Goal: Information Seeking & Learning: Compare options

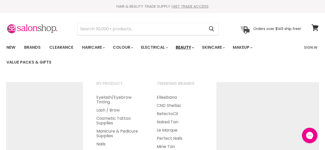
click at [177, 42] on link "Beauty" at bounding box center [184, 47] width 25 height 11
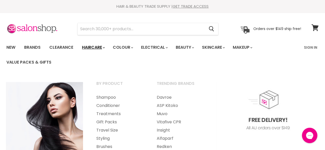
scroll to position [41, 0]
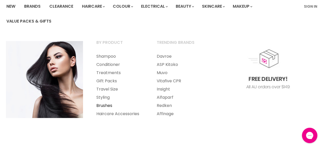
click at [112, 106] on link "Brushes" at bounding box center [119, 106] width 59 height 8
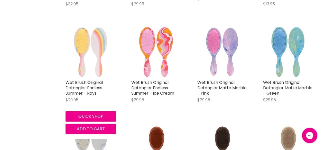
scroll to position [730, 0]
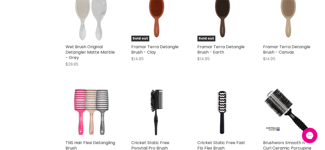
drag, startPoint x: 0, startPoint y: 0, endPoint x: 108, endPoint y: 102, distance: 148.7
click at [108, 102] on img "Main content" at bounding box center [91, 112] width 50 height 50
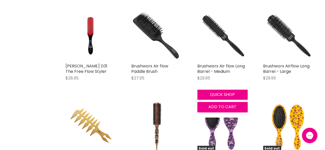
scroll to position [2256, 0]
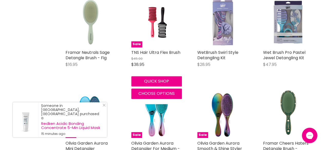
scroll to position [3131, 0]
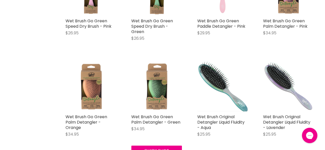
scroll to position [4499, 0]
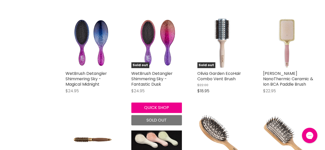
scroll to position [5602, 0]
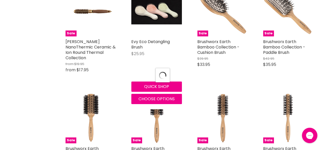
scroll to position [5744, 0]
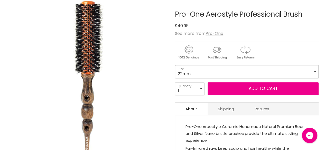
click at [182, 66] on select "22mm 27mm 32mm 38mm" at bounding box center [247, 71] width 144 height 13
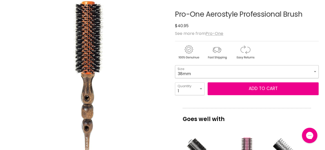
click at [175, 65] on select "22mm 27mm 32mm 38mm" at bounding box center [247, 71] width 144 height 13
select select "38mm"
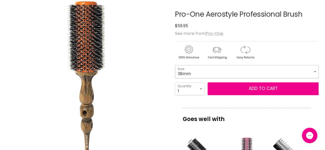
click at [196, 72] on select "22mm 27mm 32mm 38mm" at bounding box center [247, 71] width 144 height 13
click at [190, 68] on select "22mm 27mm 32mm 38mm" at bounding box center [247, 71] width 144 height 13
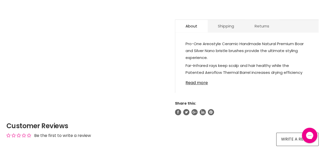
scroll to position [289, 0]
click at [196, 83] on link "Read more" at bounding box center [247, 82] width 123 height 8
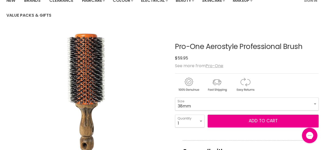
scroll to position [47, 0]
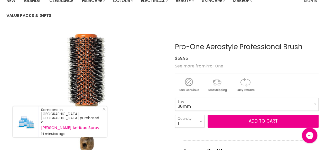
drag, startPoint x: 177, startPoint y: 46, endPoint x: 243, endPoint y: 48, distance: 65.8
click at [243, 48] on h1 "Pro-One Aerostyle Professional Brush" at bounding box center [247, 47] width 144 height 8
drag, startPoint x: 175, startPoint y: 46, endPoint x: 299, endPoint y: 41, distance: 124.2
copy h1 "Pro-One Aerostyle Professional Brus"
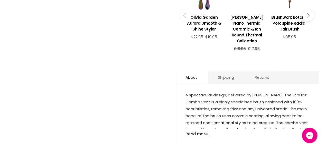
scroll to position [259, 0]
drag, startPoint x: 0, startPoint y: 0, endPoint x: 193, endPoint y: 103, distance: 219.0
click at [193, 103] on span "A spectacular design, delivered by Olivia Garden. The EcoHair Combo Vent is a h…" at bounding box center [247, 122] width 123 height 61
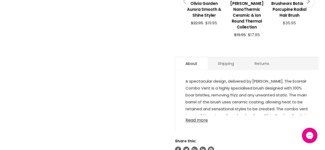
scroll to position [273, 0]
click at [190, 116] on link "Read more" at bounding box center [247, 119] width 123 height 8
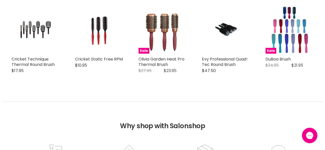
scroll to position [528, 0]
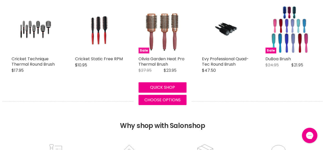
click at [141, 11] on figure "Sale" at bounding box center [163, 30] width 48 height 48
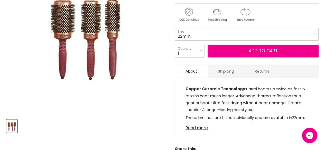
click at [220, 35] on select "22mm 32mm 42mm 52mm" at bounding box center [247, 34] width 144 height 13
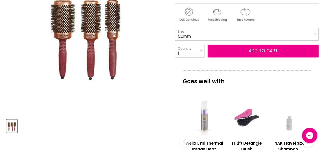
click at [175, 28] on select "22mm 32mm 42mm 52mm" at bounding box center [247, 34] width 144 height 13
select select "52mm"
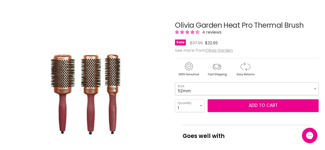
scroll to position [68, 0]
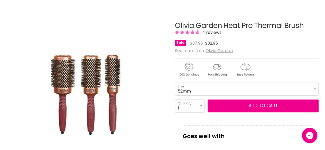
click at [208, 31] on span "4 reviews" at bounding box center [211, 33] width 21 height 6
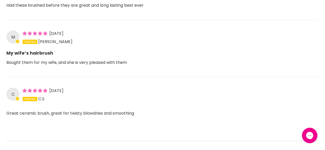
scroll to position [576, 0]
click at [208, 31] on div "M 04/12/23 Michael B." at bounding box center [162, 37] width 312 height 14
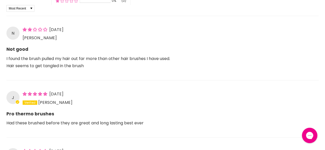
scroll to position [514, 0]
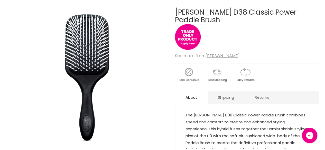
scroll to position [52, 0]
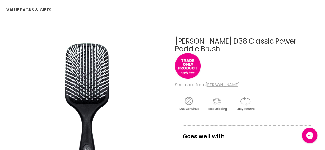
click at [218, 82] on u "[PERSON_NAME]" at bounding box center [223, 85] width 34 height 6
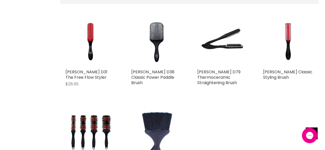
click at [218, 77] on link "[PERSON_NAME] D79 Thermoceramic Straightening Brush" at bounding box center [218, 77] width 43 height 17
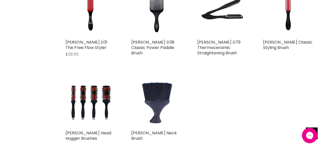
scroll to position [232, 0]
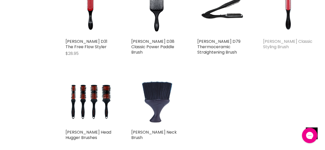
click at [278, 39] on link "[PERSON_NAME] Classic Styling Brush" at bounding box center [287, 44] width 49 height 11
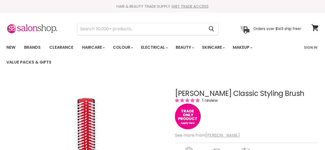
scroll to position [82, 0]
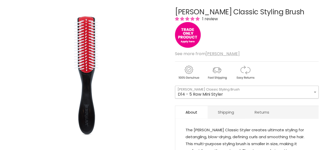
click at [229, 90] on select "D14 - 5 Row Mini Styler D3 - 7 Row Classic Styler D4 - 9 Row Classic Styler" at bounding box center [247, 92] width 144 height 13
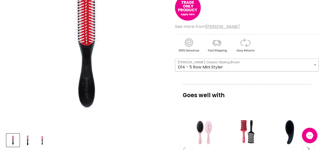
click at [238, 60] on select "D14 - 5 Row Mini Styler D3 - 7 Row Classic Styler D4 - 9 Row Classic Styler" at bounding box center [247, 65] width 144 height 13
click at [175, 59] on select "D14 - 5 Row Mini Styler D3 - 7 Row Classic Styler D4 - 9 Row Classic Styler" at bounding box center [247, 65] width 144 height 13
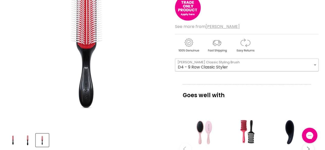
select select "D4 - 9 Row Classic Styler"
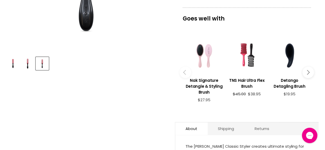
scroll to position [293, 0]
